Goal: Task Accomplishment & Management: Manage account settings

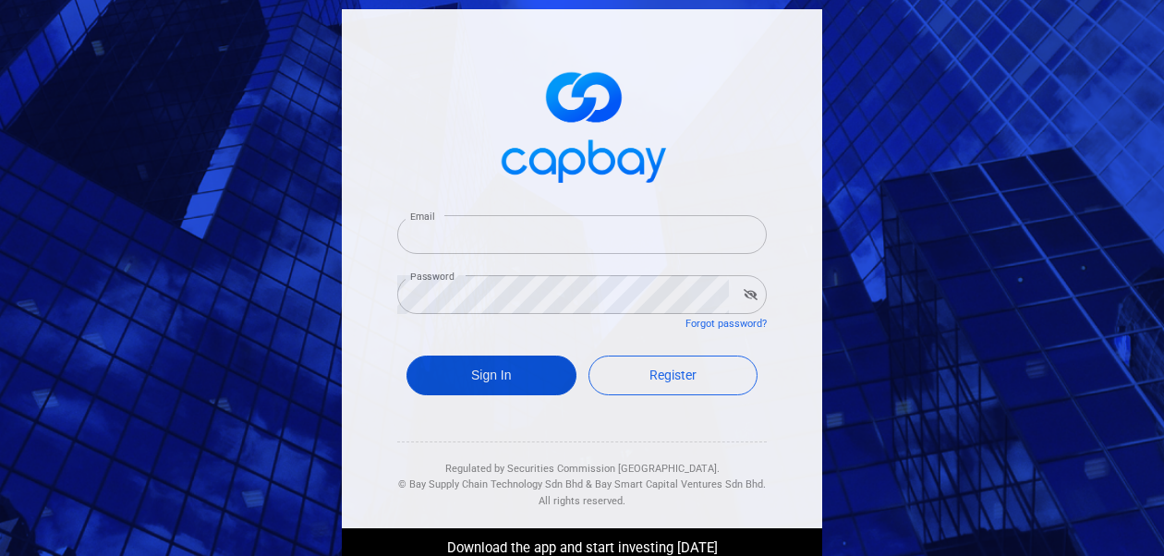
type input "[EMAIL_ADDRESS][DOMAIN_NAME]"
click at [445, 379] on button "Sign In" at bounding box center [492, 376] width 170 height 40
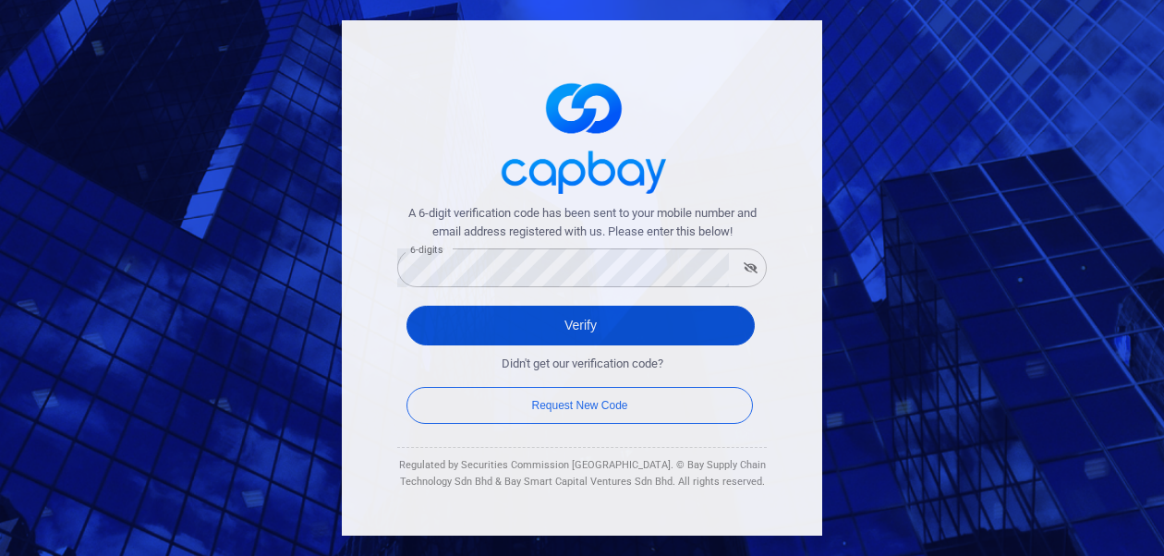
click at [446, 334] on button "Verify" at bounding box center [581, 326] width 348 height 40
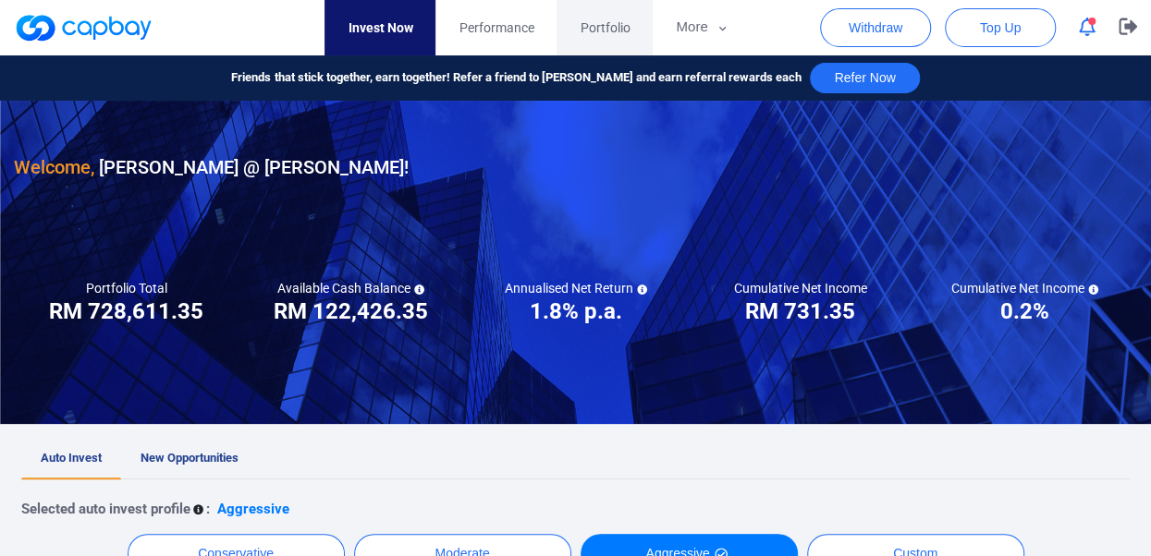
click at [608, 28] on span "Portfolio" at bounding box center [604, 28] width 50 height 20
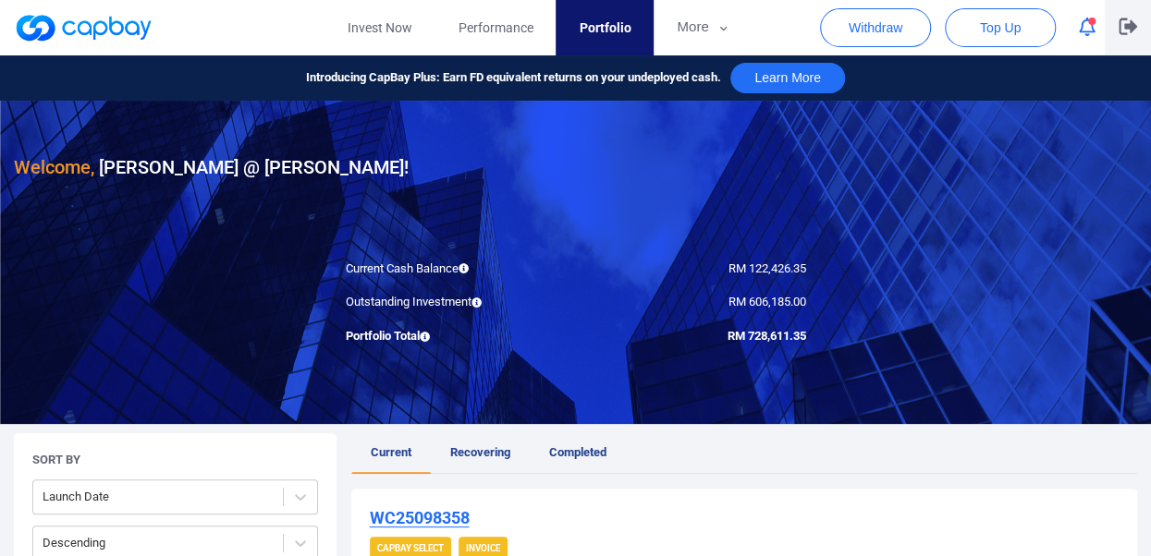
click at [1128, 26] on icon "button" at bounding box center [1127, 26] width 18 height 17
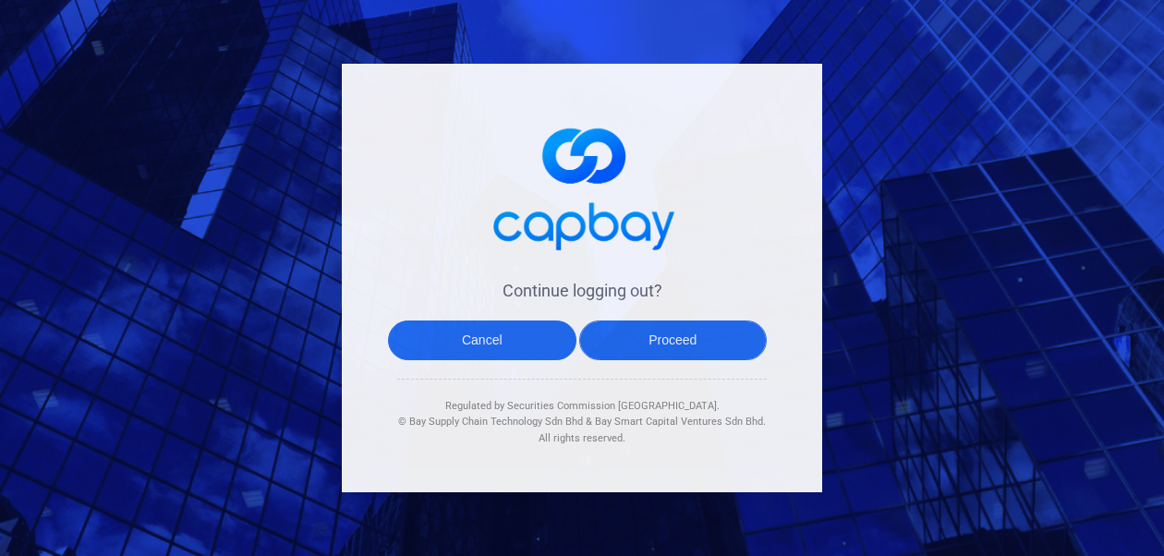
click at [675, 331] on button "Proceed" at bounding box center [673, 341] width 189 height 40
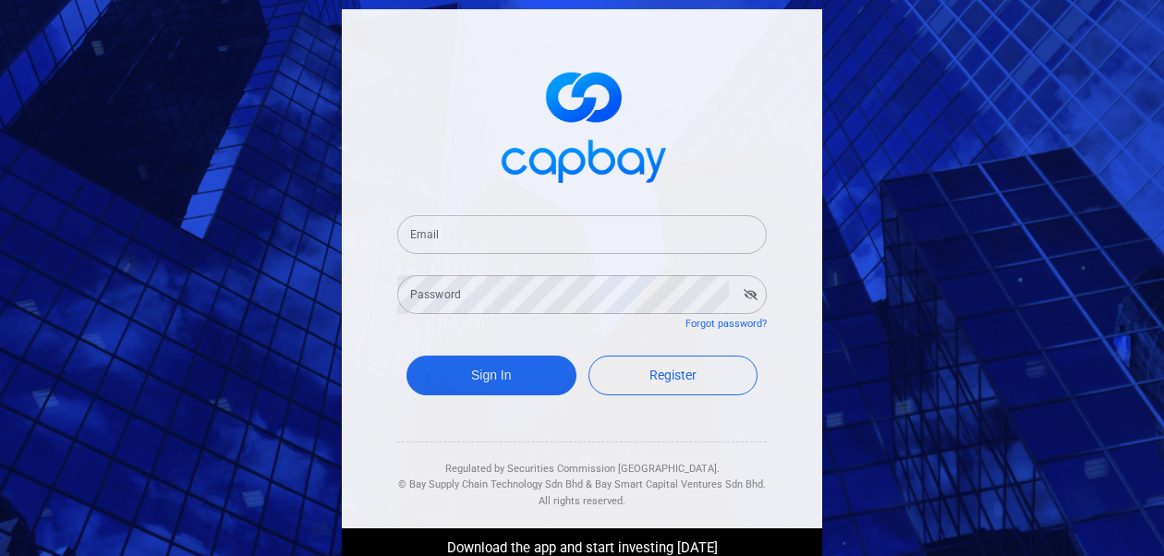
type input "[EMAIL_ADDRESS][DOMAIN_NAME]"
